Goal: Transaction & Acquisition: Purchase product/service

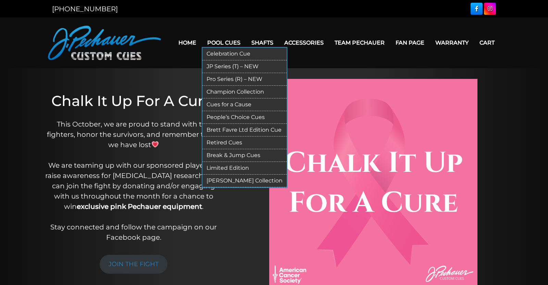
click at [226, 76] on link "Pro Series (R) – NEW" at bounding box center [244, 79] width 84 height 13
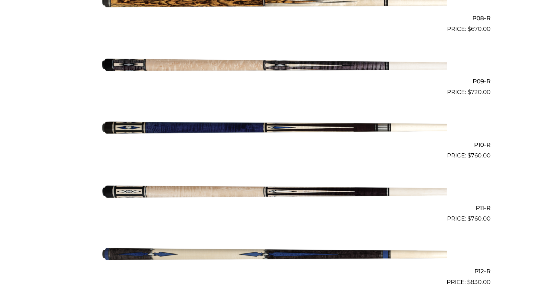
scroll to position [692, 0]
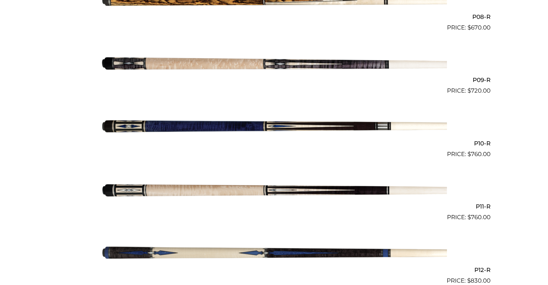
click at [319, 66] on img at bounding box center [274, 64] width 346 height 58
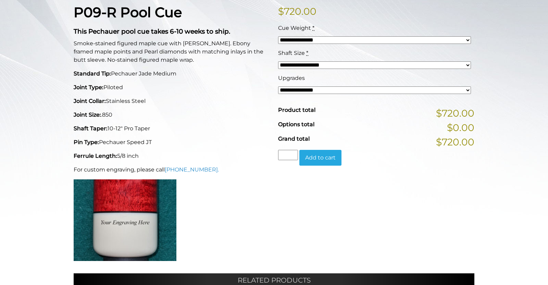
scroll to position [178, 0]
